Goal: Navigation & Orientation: Find specific page/section

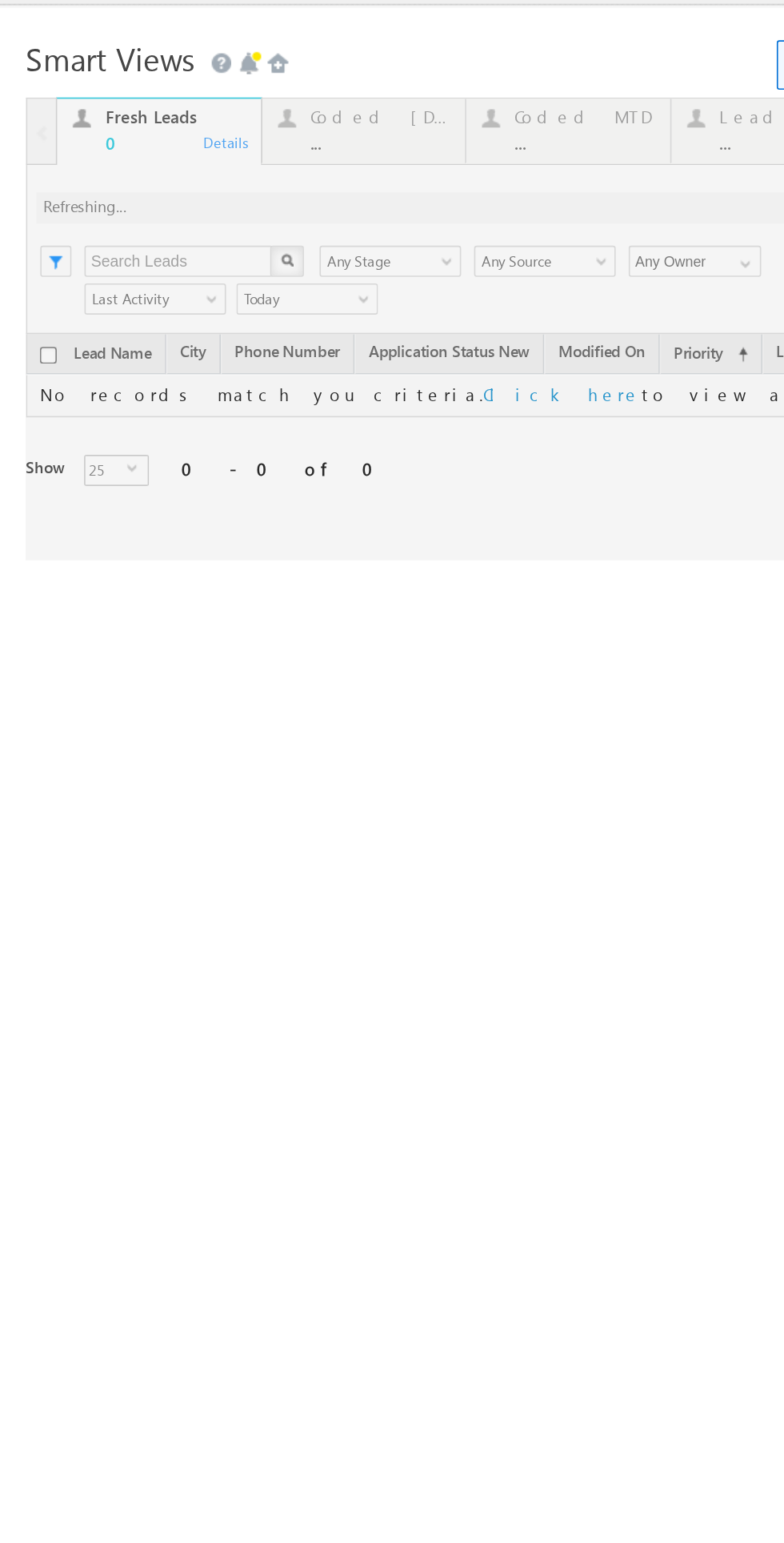
click at [215, 54] on div at bounding box center [371, 181] width 710 height 285
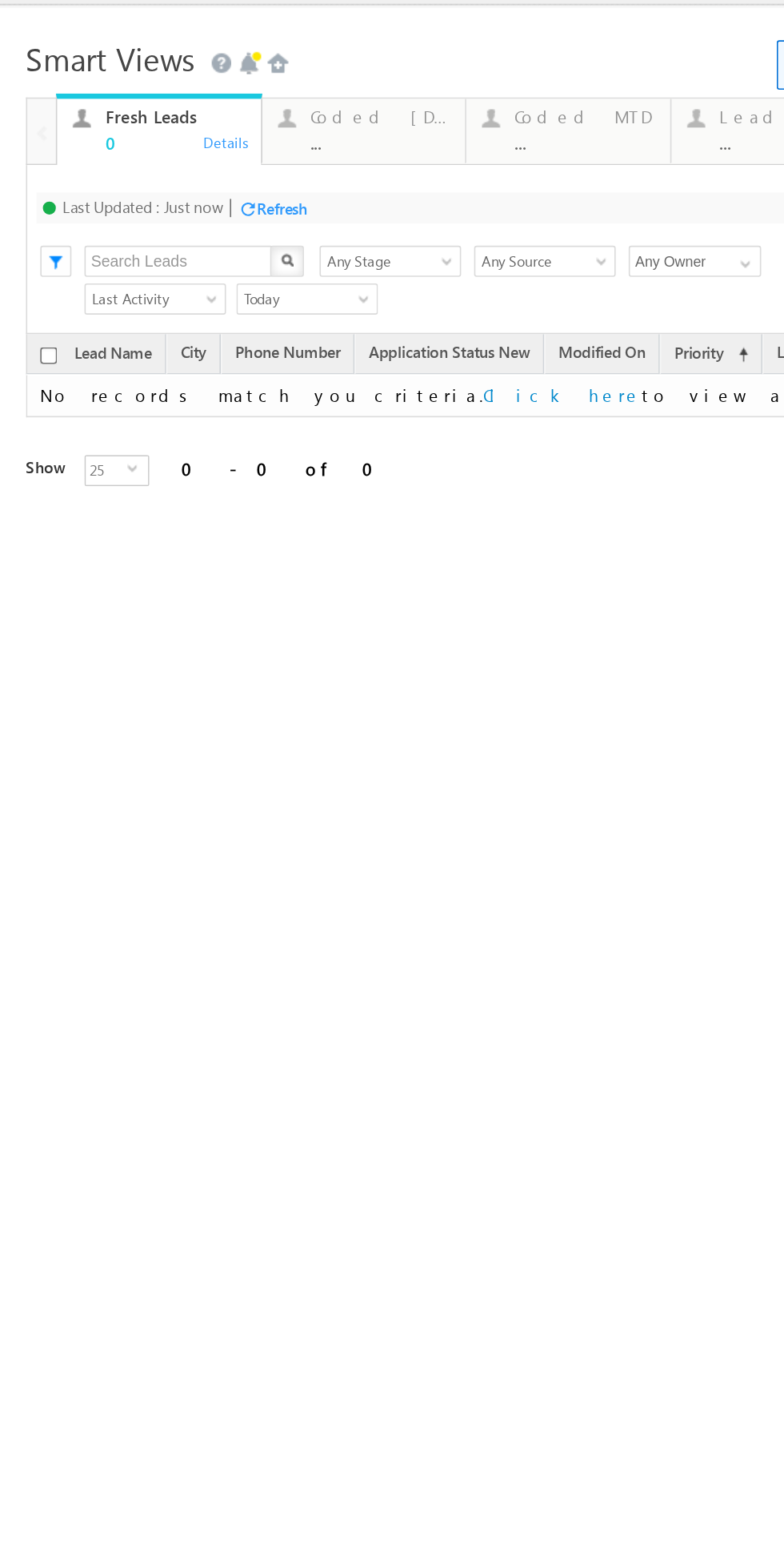
click at [223, 59] on div "Coded [DATE] ..." at bounding box center [234, 57] width 86 height 31
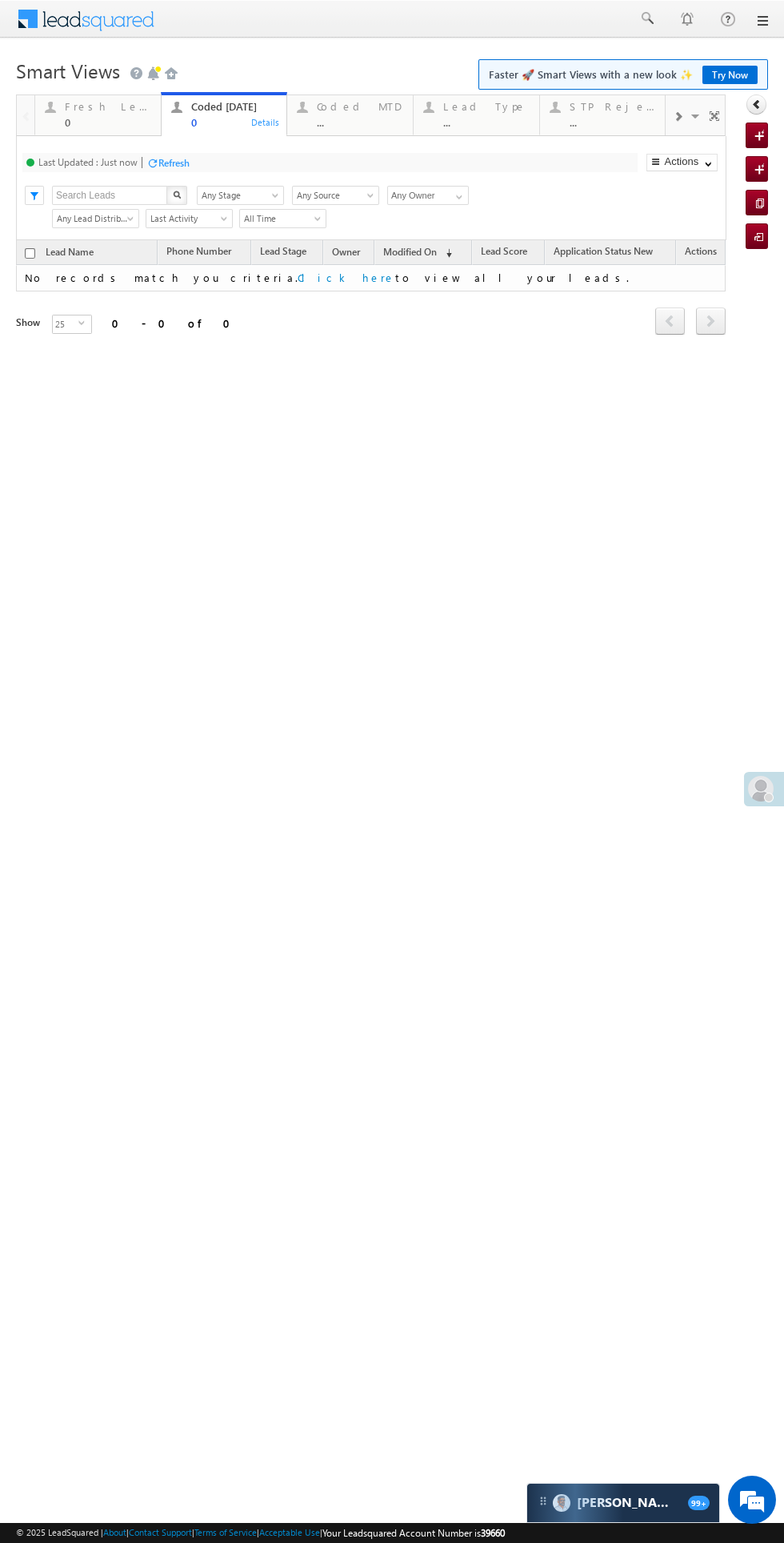
click at [769, 796] on div at bounding box center [768, 797] width 9 height 9
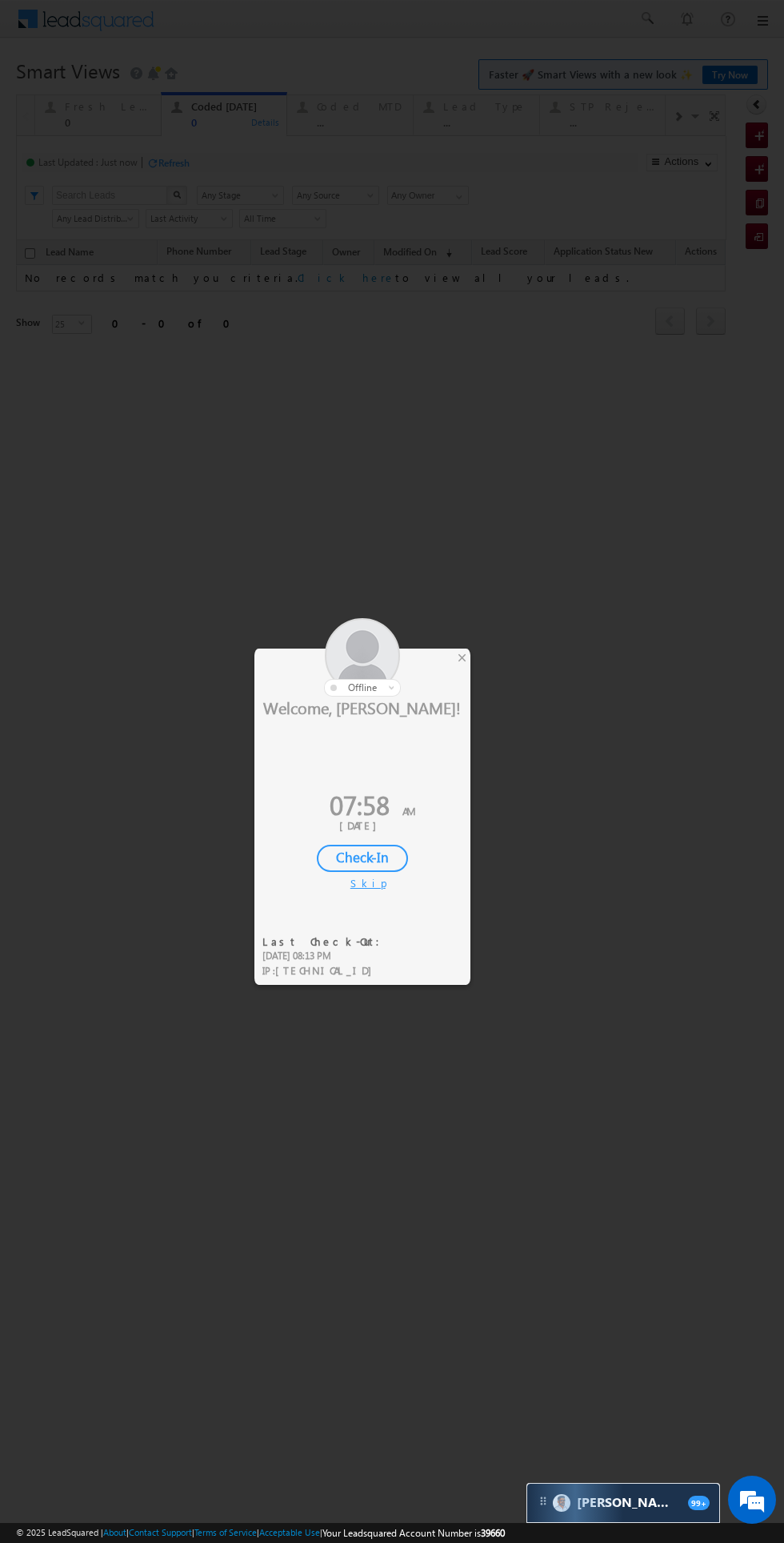
click at [361, 882] on div "Skip" at bounding box center [362, 883] width 24 height 15
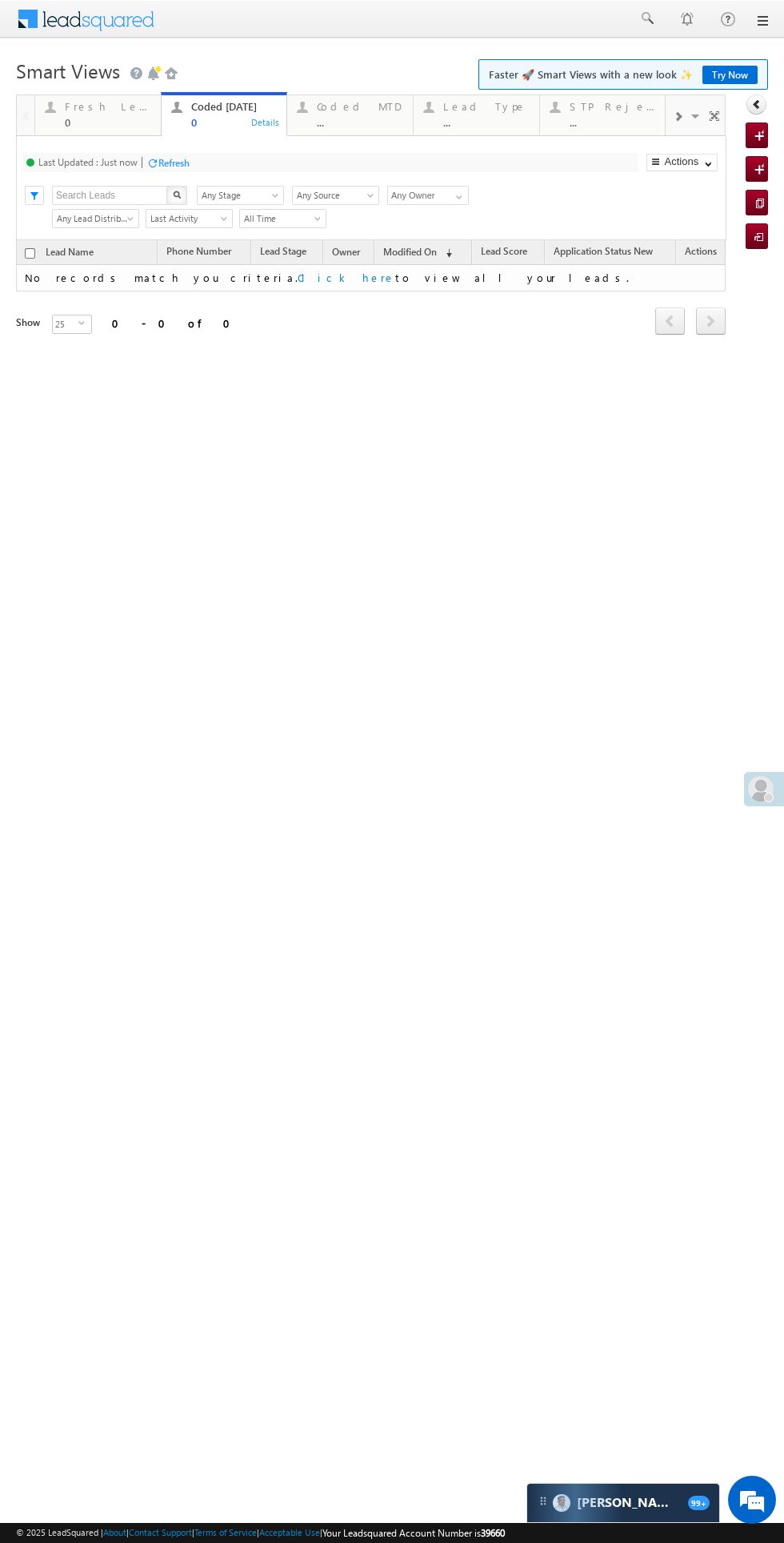
click at [752, 792] on span at bounding box center [761, 789] width 26 height 26
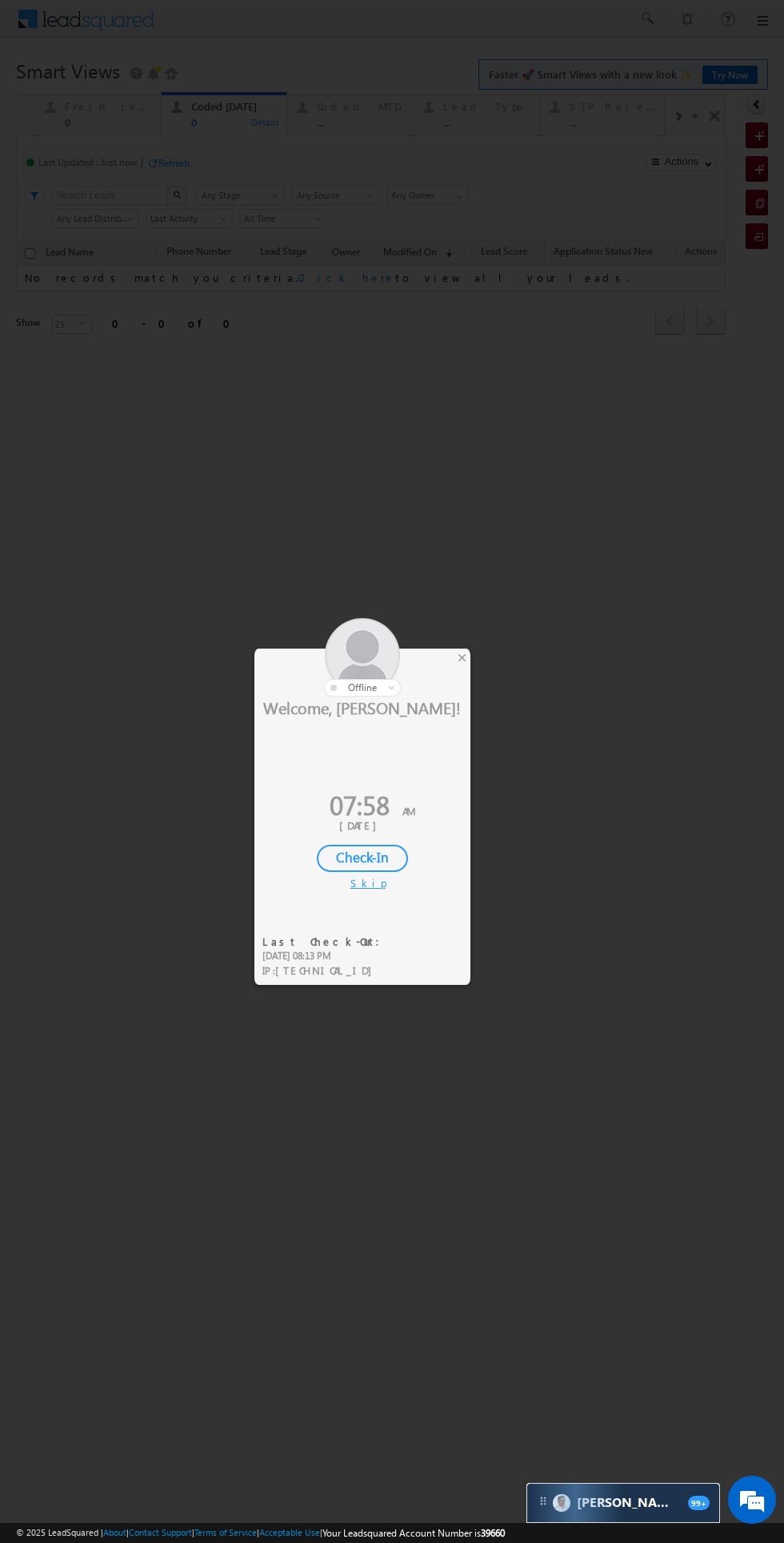
click at [365, 855] on div "Check-In" at bounding box center [362, 858] width 91 height 27
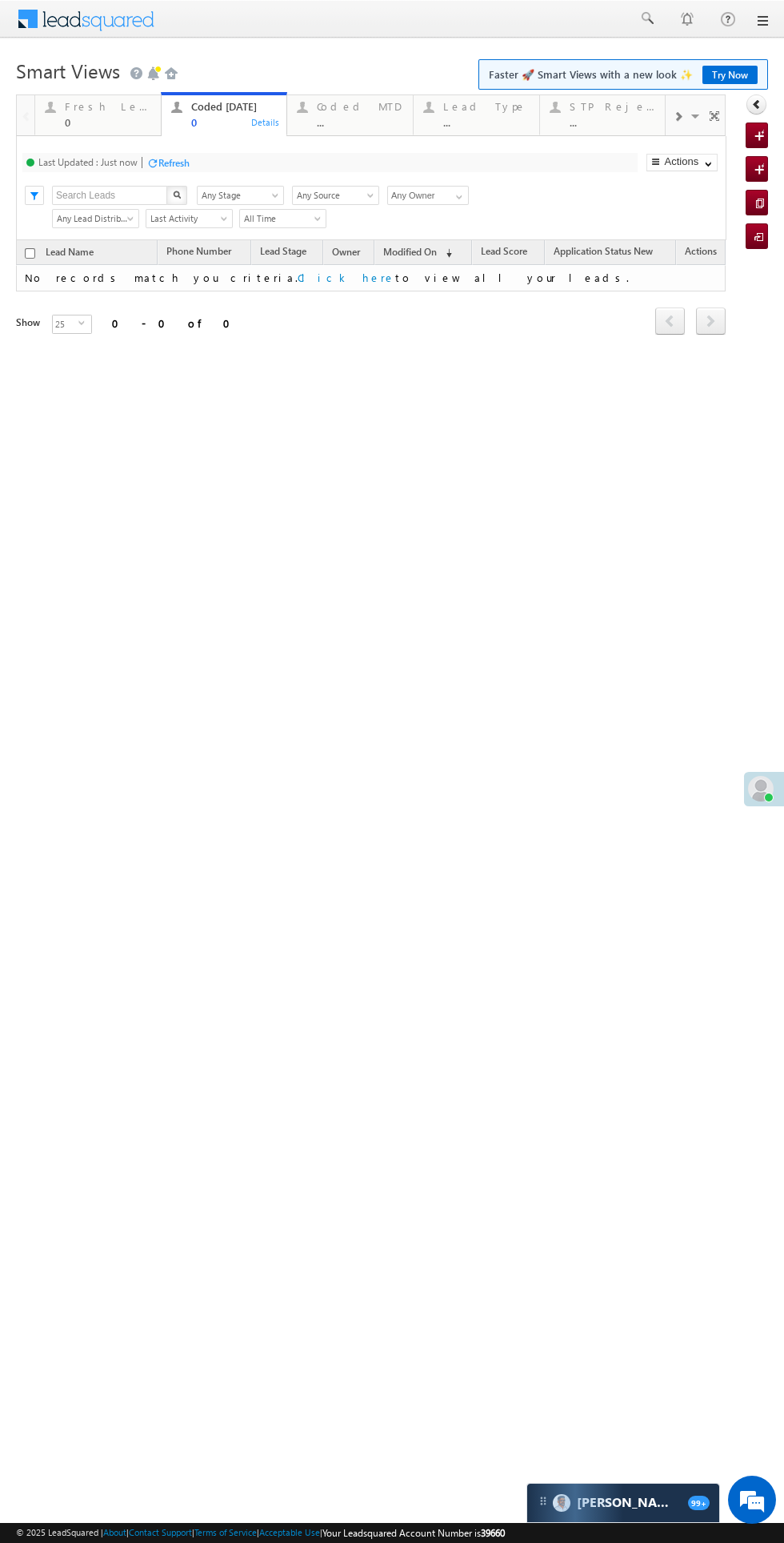
click at [346, 102] on div "Coded MTD" at bounding box center [360, 106] width 86 height 13
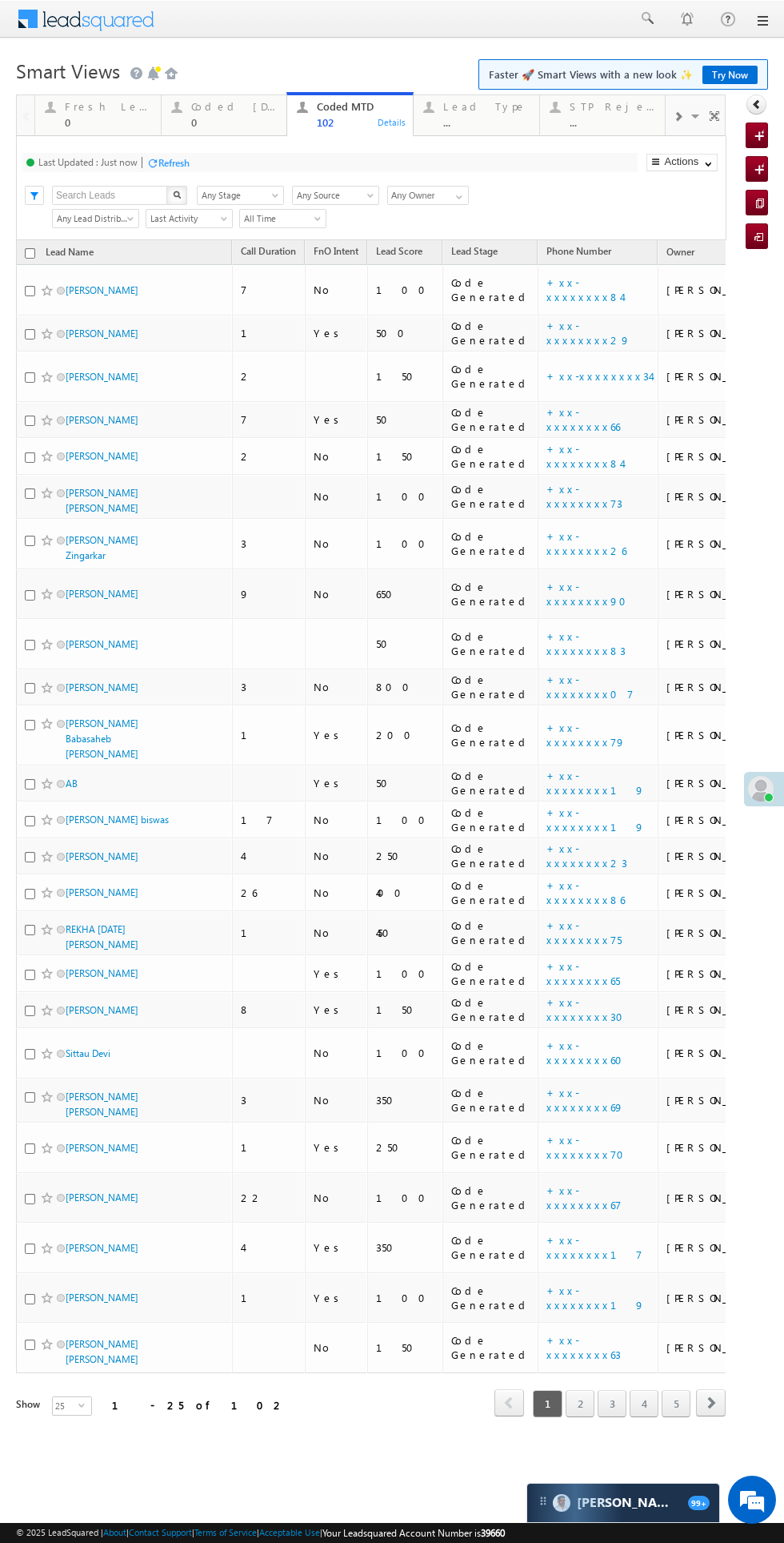
click at [232, 106] on div "Coded [DATE]" at bounding box center [234, 106] width 86 height 13
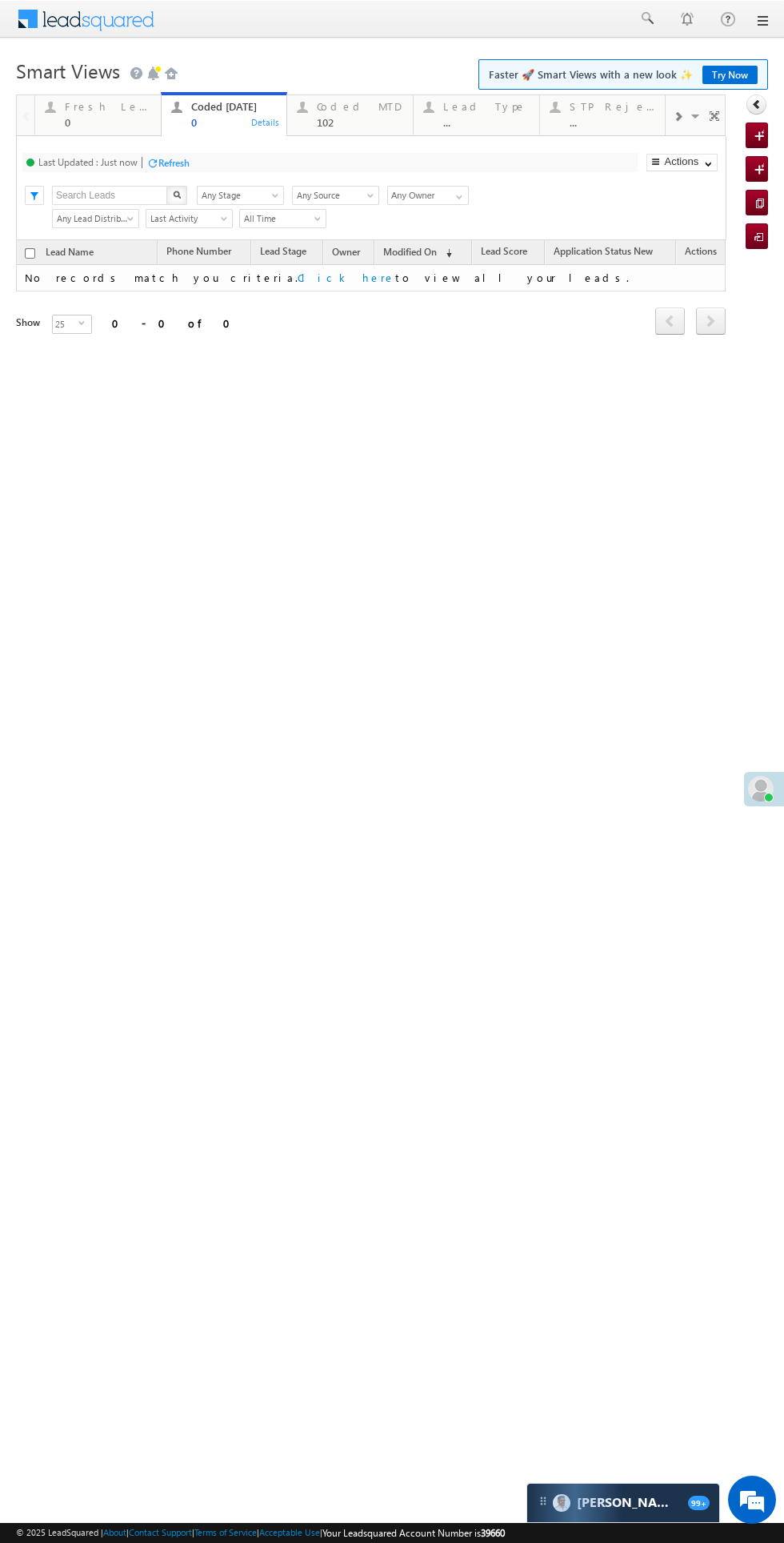
click at [182, 163] on div "Refresh" at bounding box center [174, 162] width 31 height 12
